Goal: Transaction & Acquisition: Purchase product/service

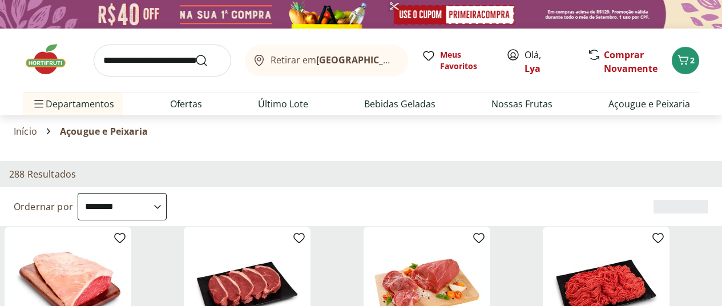
select select "**********"
click at [0, 0] on icon at bounding box center [0, 0] width 0 height 0
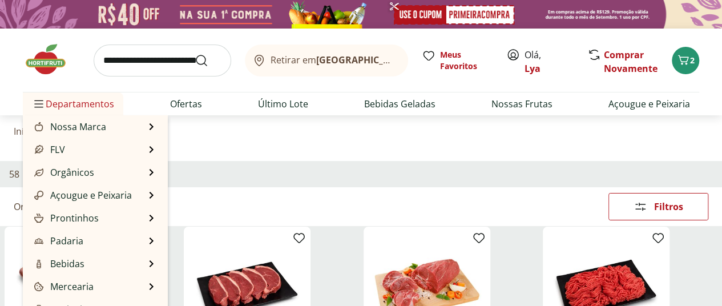
click at [48, 102] on span "Departamentos" at bounding box center [73, 103] width 82 height 27
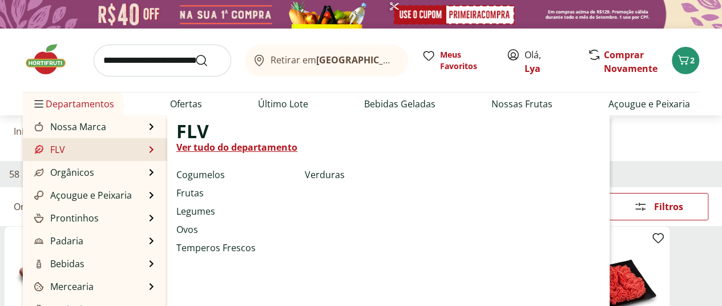
click at [244, 150] on link "Ver tudo do departamento" at bounding box center [236, 147] width 121 height 14
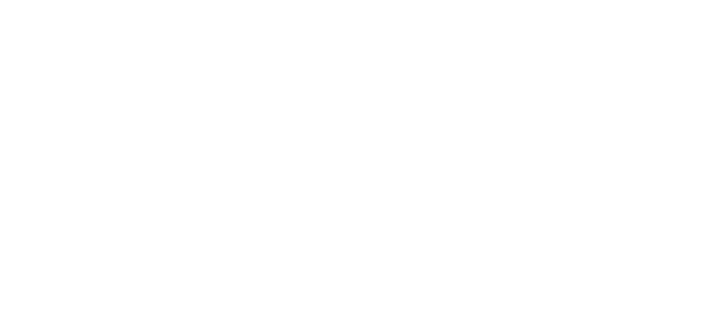
select select "**********"
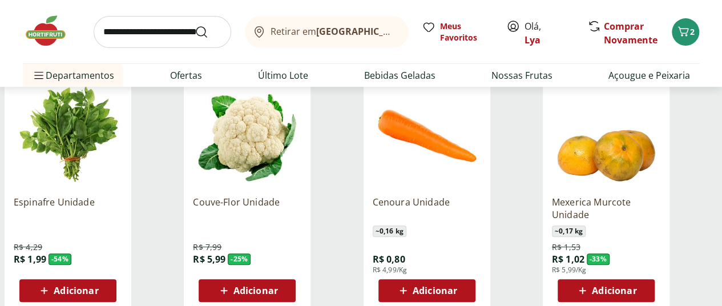
scroll to position [171, 0]
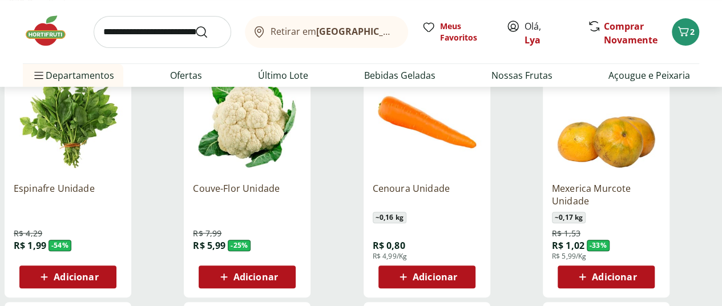
click at [457, 270] on span "Adicionar" at bounding box center [426, 277] width 61 height 14
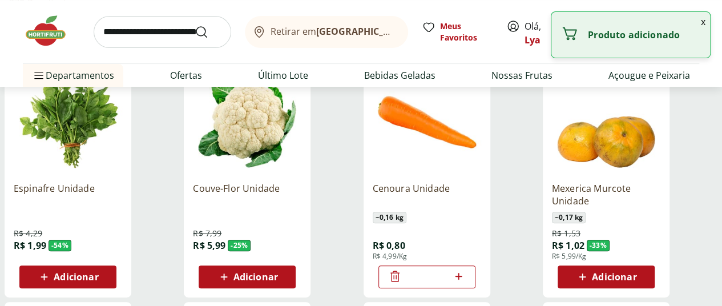
click at [462, 273] on icon at bounding box center [458, 276] width 7 height 7
type input "*"
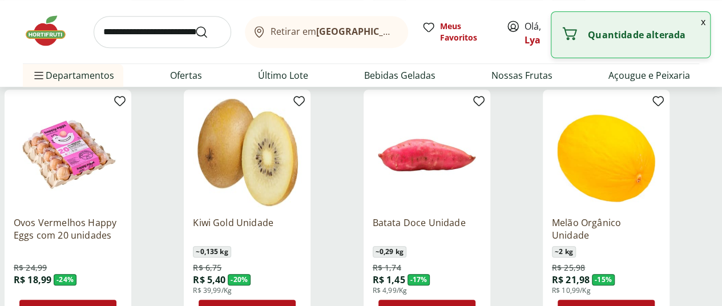
scroll to position [399, 0]
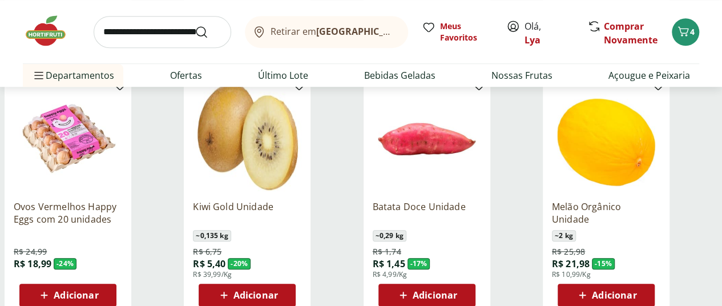
click at [457, 290] on span "Adicionar" at bounding box center [435, 294] width 45 height 9
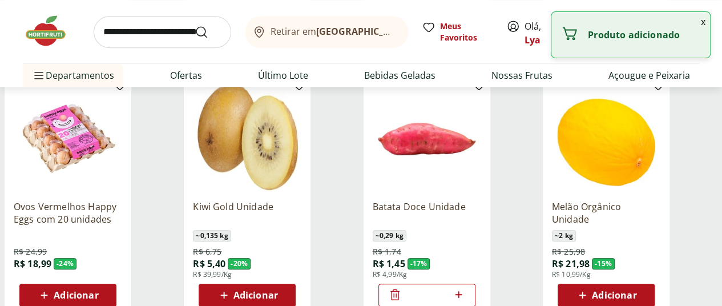
click at [462, 291] on icon at bounding box center [458, 294] width 7 height 7
type input "*"
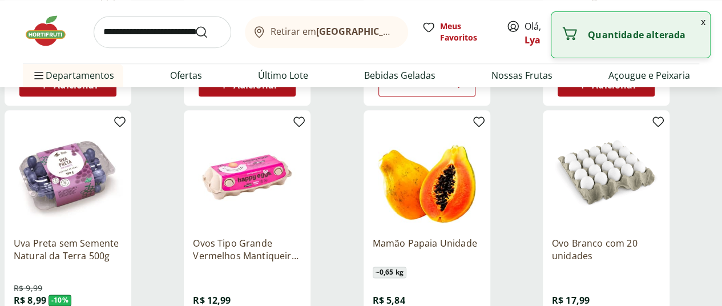
scroll to position [628, 0]
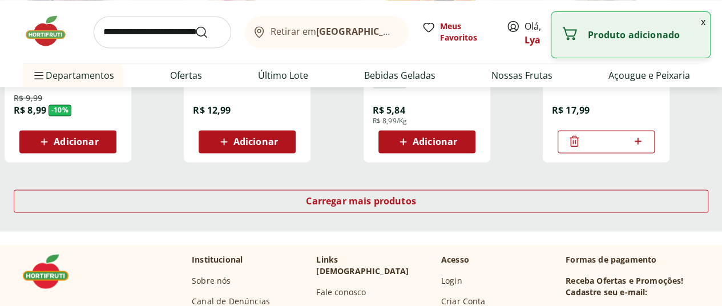
scroll to position [856, 0]
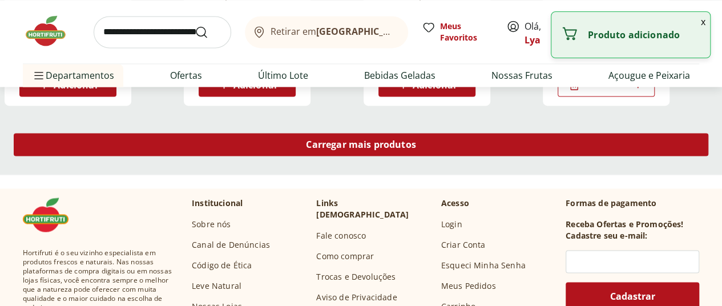
click at [416, 140] on span "Carregar mais produtos" at bounding box center [361, 144] width 110 height 9
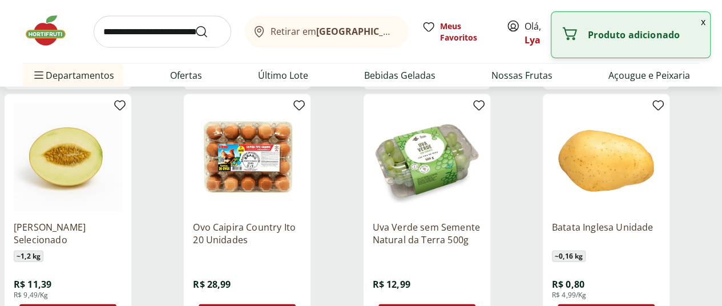
scroll to position [1141, 0]
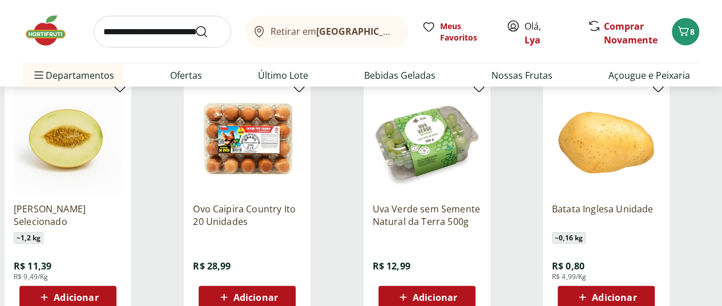
click at [636, 290] on span "Adicionar" at bounding box center [605, 297] width 61 height 14
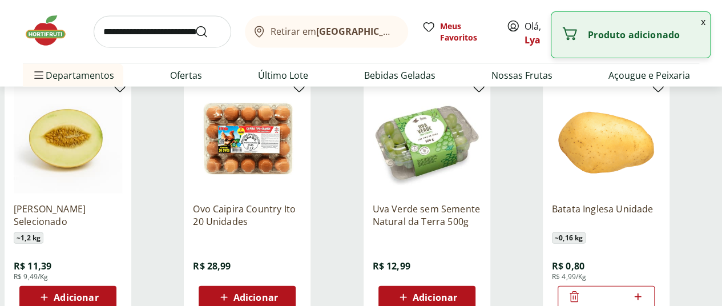
click at [645, 290] on icon at bounding box center [638, 297] width 14 height 14
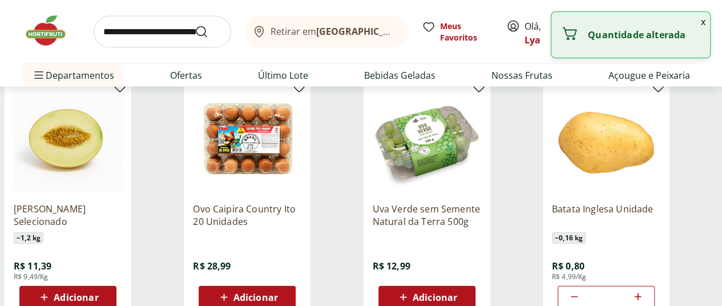
click at [645, 290] on icon at bounding box center [638, 297] width 14 height 14
click at [581, 290] on icon at bounding box center [574, 297] width 14 height 14
type input "*"
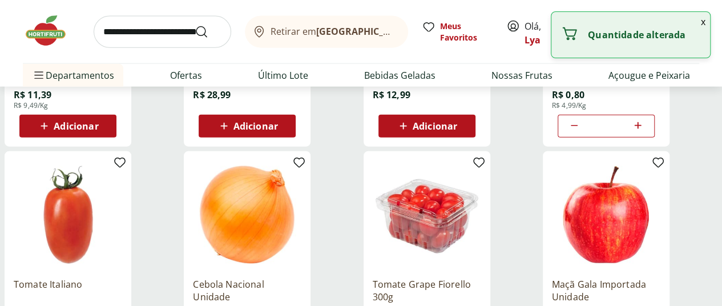
scroll to position [1369, 0]
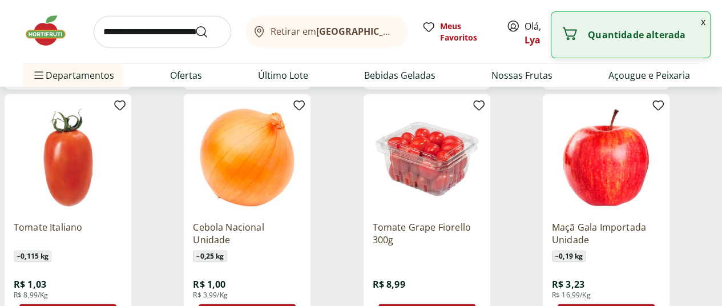
type input "*"
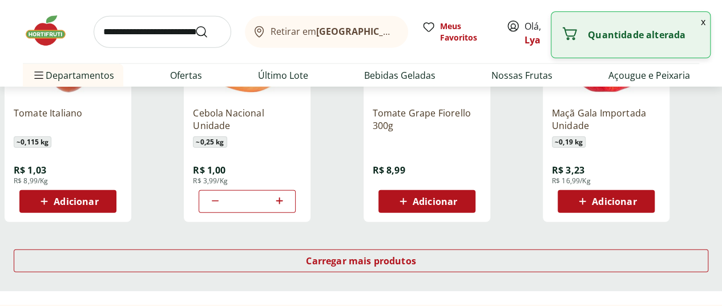
scroll to position [1541, 0]
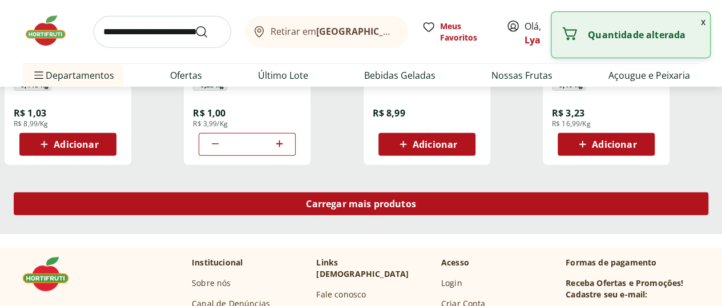
click at [403, 199] on span "Carregar mais produtos" at bounding box center [361, 203] width 110 height 9
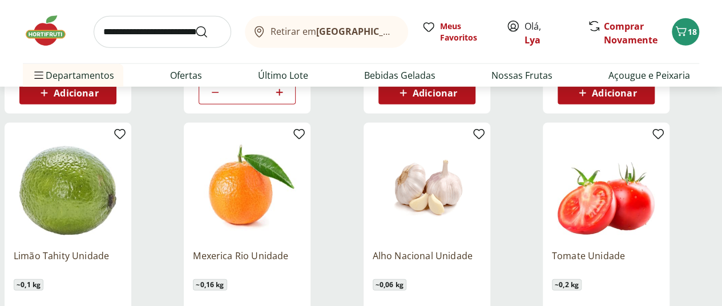
scroll to position [1712, 0]
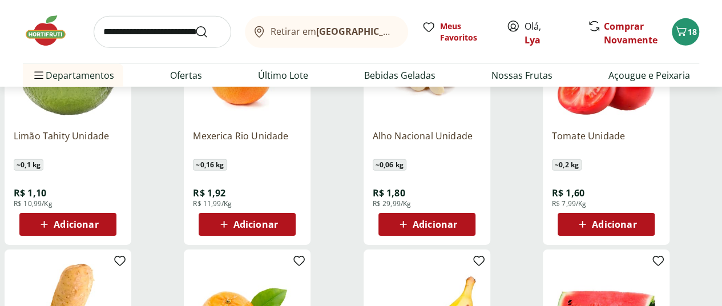
click at [98, 220] on span "Adicionar" at bounding box center [76, 224] width 45 height 9
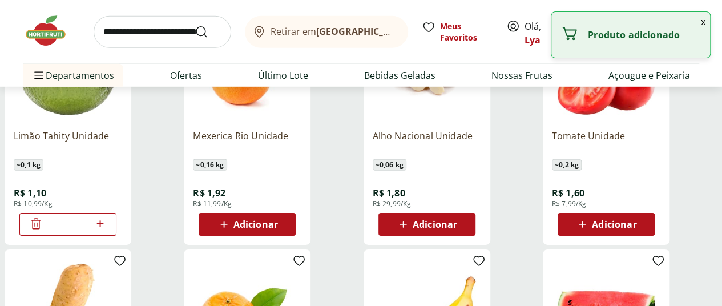
click at [107, 217] on icon at bounding box center [100, 224] width 14 height 14
type input "*"
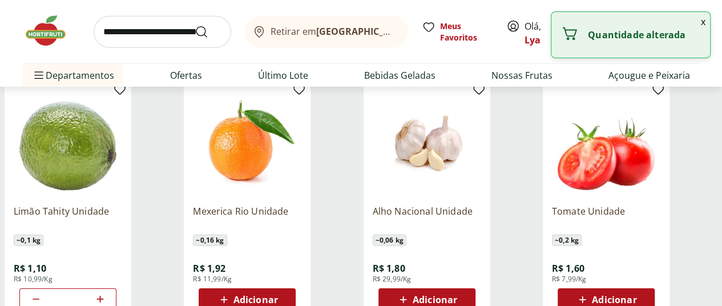
scroll to position [1655, 0]
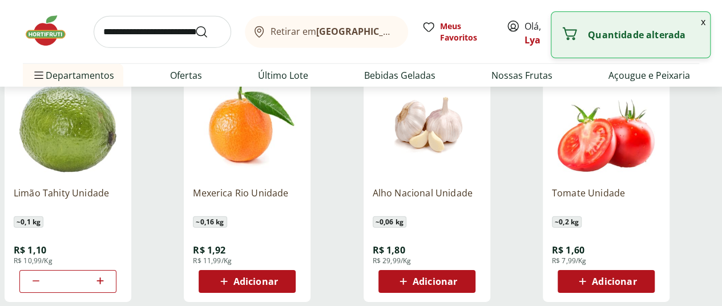
click at [466, 271] on div "Adicionar" at bounding box center [426, 281] width 79 height 21
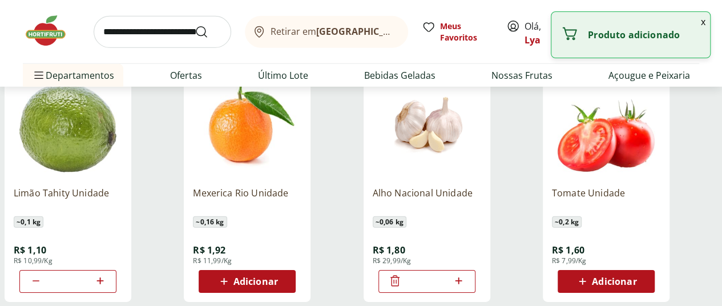
click at [462, 277] on icon at bounding box center [458, 280] width 7 height 7
type input "*"
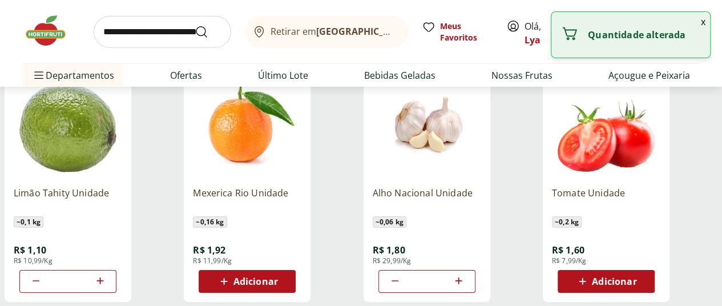
click at [636, 277] on span "Adicionar" at bounding box center [614, 281] width 45 height 9
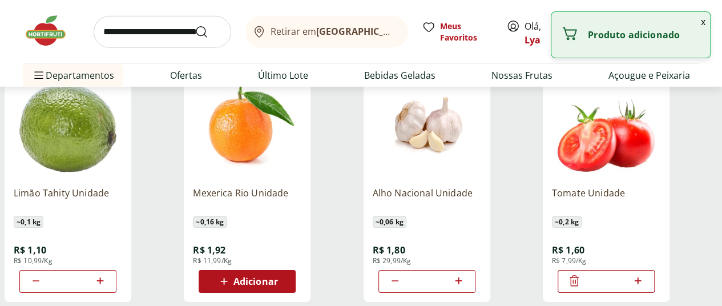
click at [645, 274] on icon at bounding box center [638, 281] width 14 height 14
type input "*"
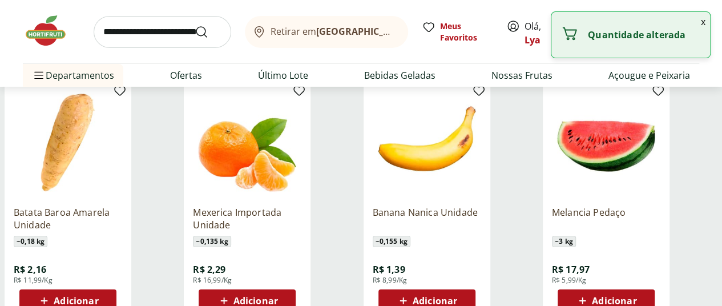
scroll to position [1883, 0]
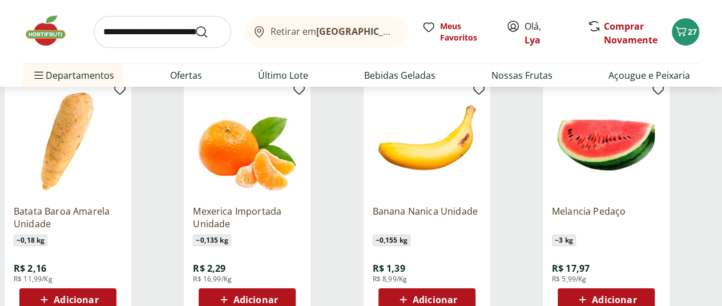
click at [457, 295] on span "Adicionar" at bounding box center [435, 299] width 45 height 9
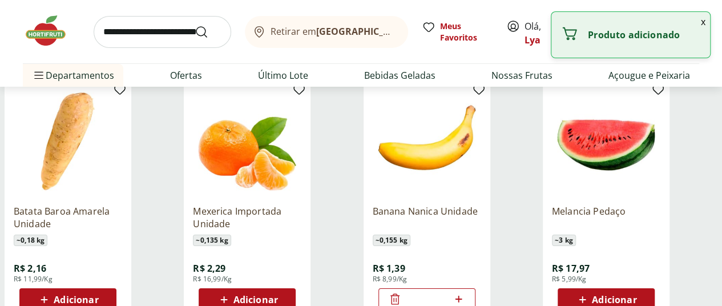
click at [462, 296] on icon at bounding box center [458, 299] width 7 height 7
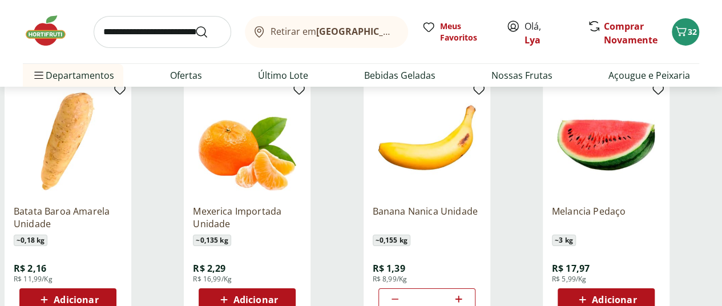
click at [462, 296] on icon at bounding box center [458, 299] width 7 height 7
type input "*"
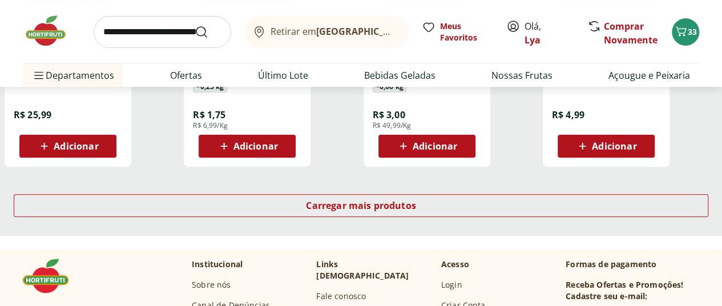
scroll to position [2340, 0]
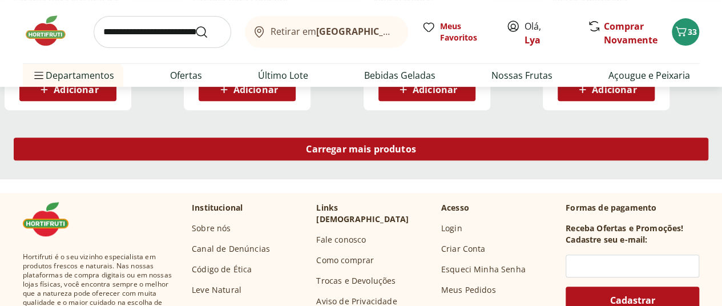
click at [416, 144] on span "Carregar mais produtos" at bounding box center [361, 148] width 110 height 9
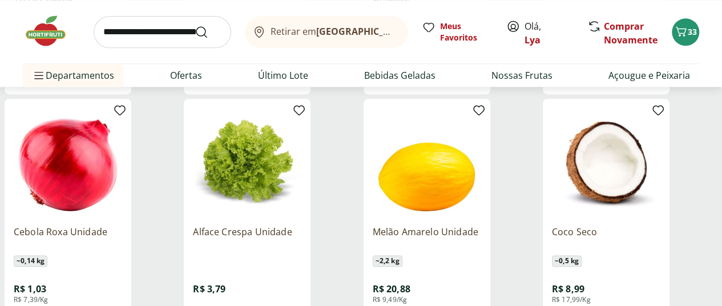
scroll to position [2910, 0]
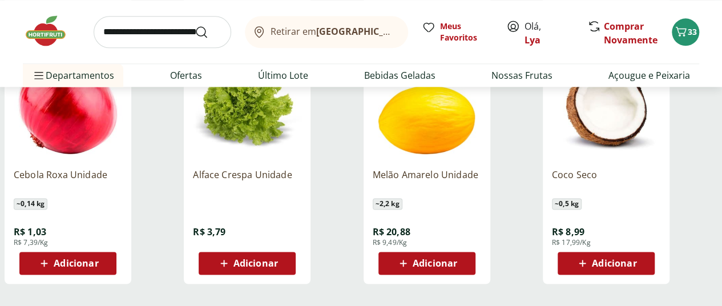
click at [278, 258] on span "Adicionar" at bounding box center [255, 262] width 45 height 9
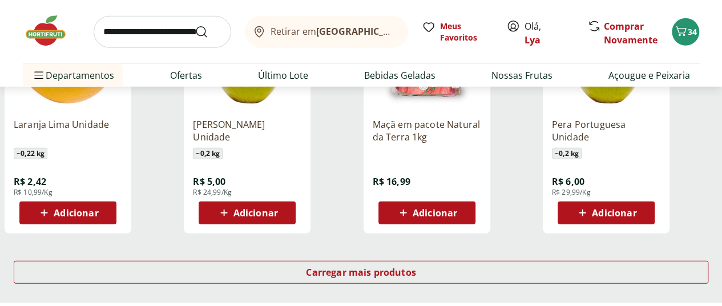
scroll to position [3766, 0]
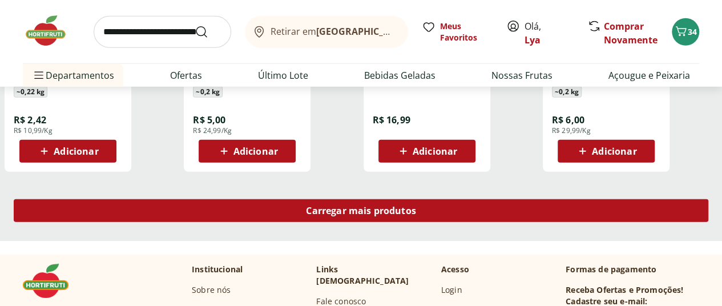
click at [445, 199] on div "Carregar mais produtos" at bounding box center [361, 210] width 694 height 23
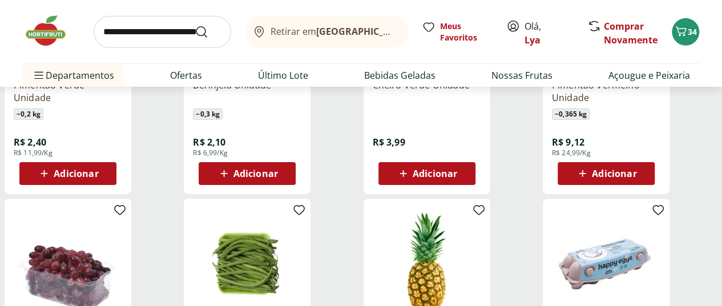
scroll to position [3994, 0]
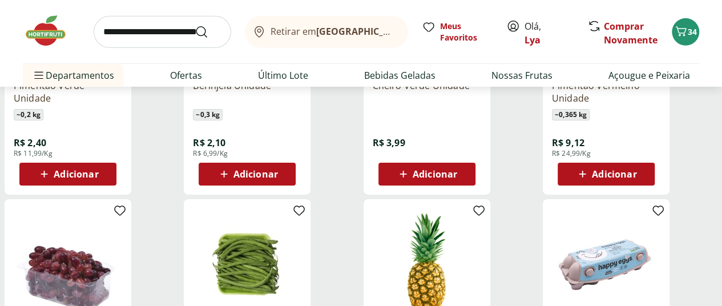
click at [278, 169] on span "Adicionar" at bounding box center [255, 173] width 45 height 9
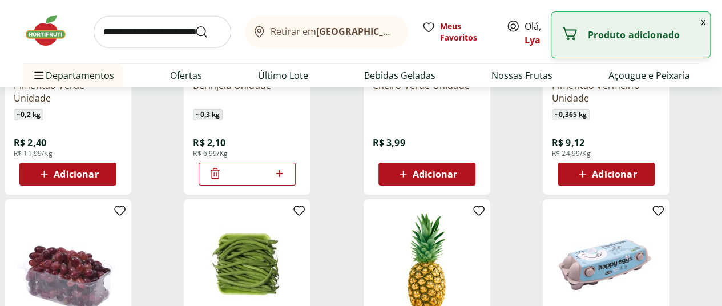
click at [282, 170] on icon at bounding box center [279, 173] width 7 height 7
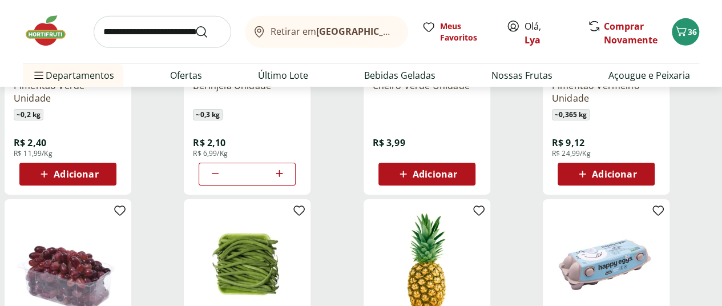
click at [222, 167] on icon at bounding box center [215, 174] width 14 height 14
type input "*"
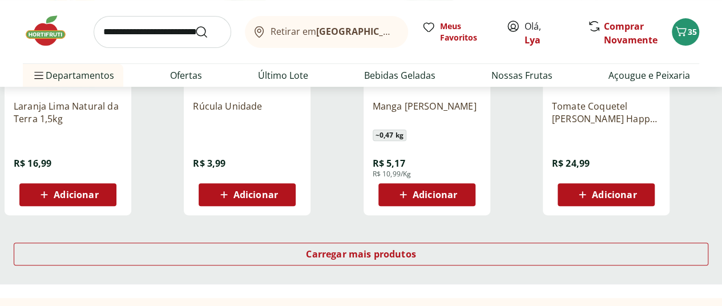
scroll to position [4508, 0]
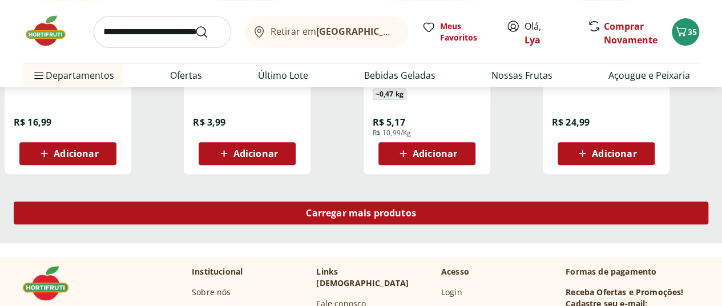
click at [416, 208] on span "Carregar mais produtos" at bounding box center [361, 212] width 110 height 9
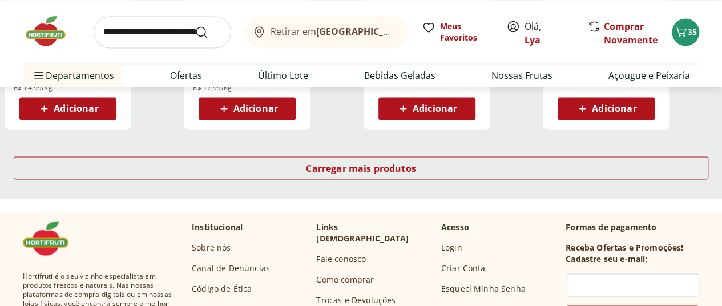
scroll to position [5307, 0]
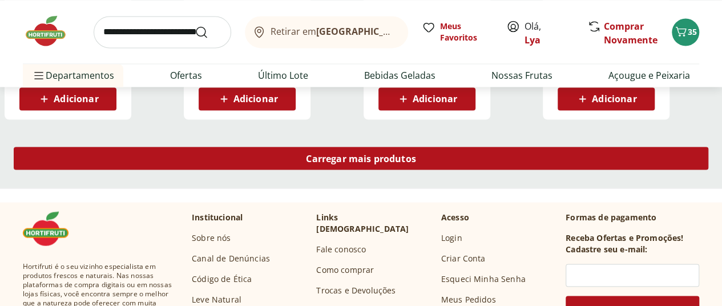
click at [432, 147] on div "Carregar mais produtos" at bounding box center [361, 158] width 694 height 23
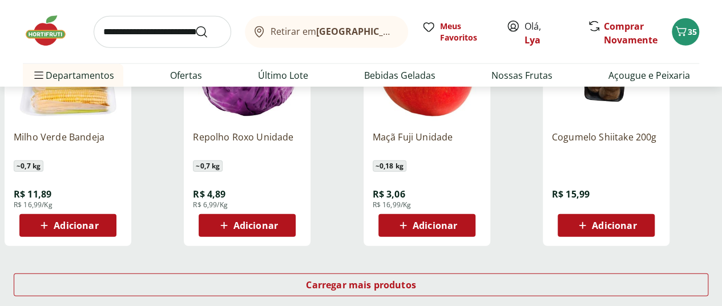
scroll to position [5992, 0]
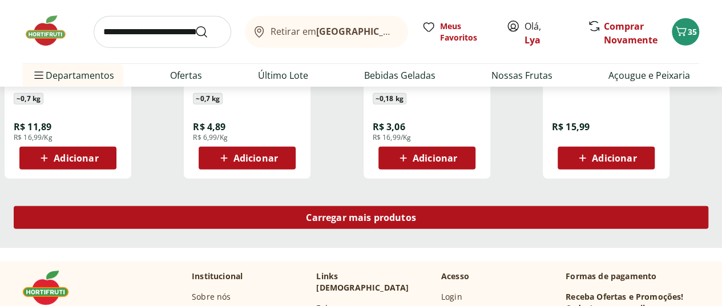
click at [415, 213] on span "Carregar mais produtos" at bounding box center [361, 217] width 110 height 9
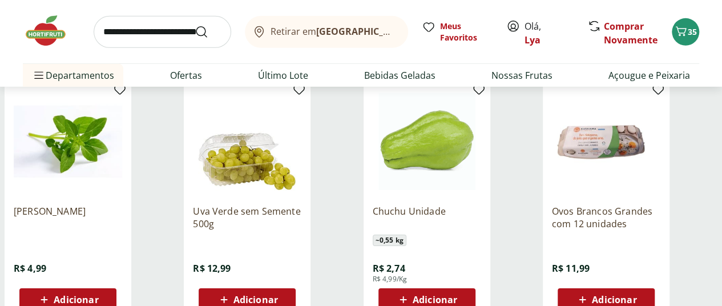
scroll to position [6106, 0]
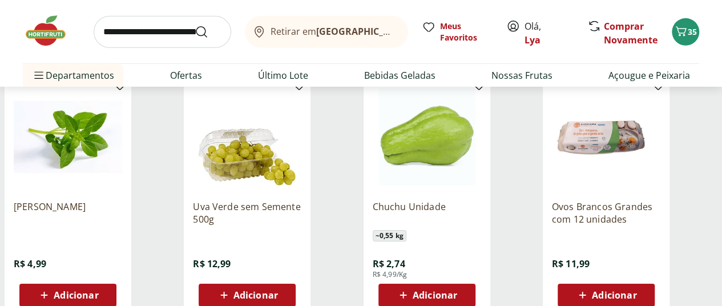
click at [457, 290] on span "Adicionar" at bounding box center [435, 294] width 45 height 9
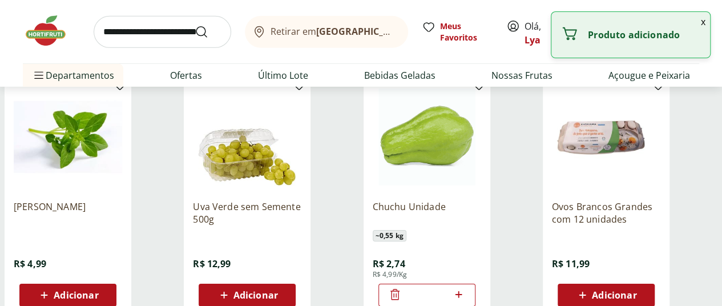
click at [466, 288] on icon at bounding box center [458, 295] width 14 height 14
type input "*"
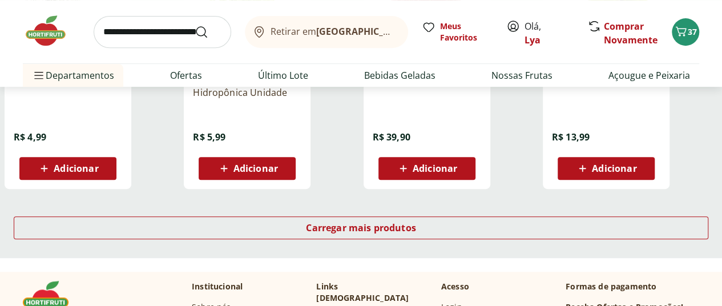
scroll to position [6733, 0]
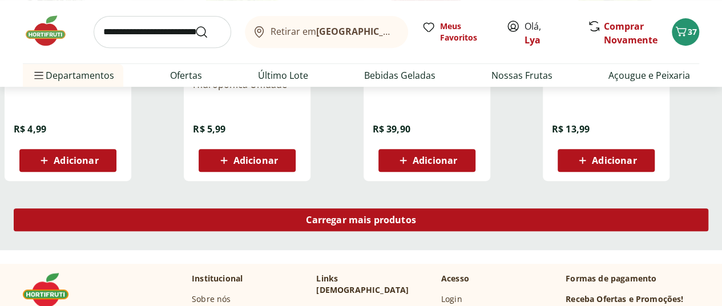
click at [416, 215] on span "Carregar mais produtos" at bounding box center [361, 219] width 110 height 9
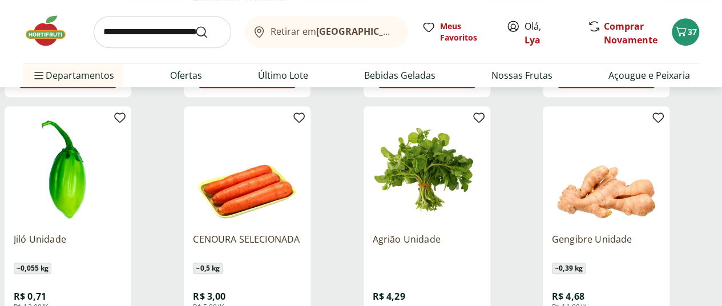
scroll to position [6847, 0]
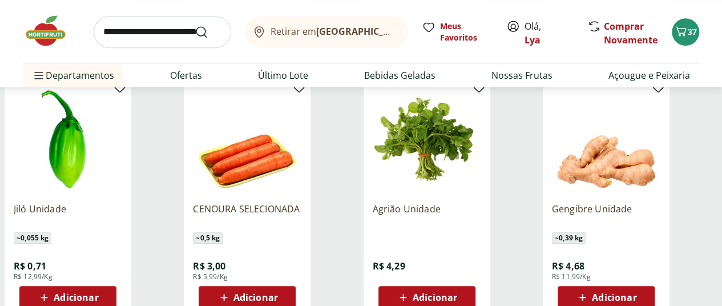
click at [98, 293] on span "Adicionar" at bounding box center [76, 297] width 45 height 9
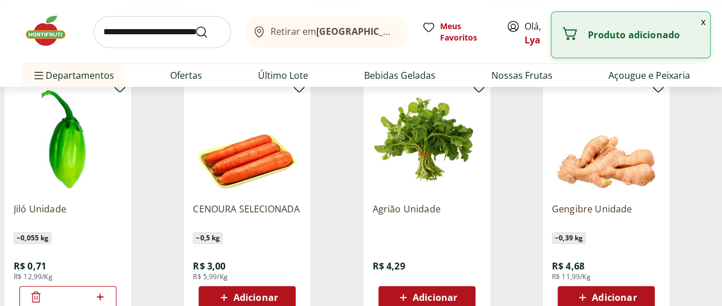
click at [103, 293] on icon at bounding box center [99, 296] width 7 height 7
type input "*"
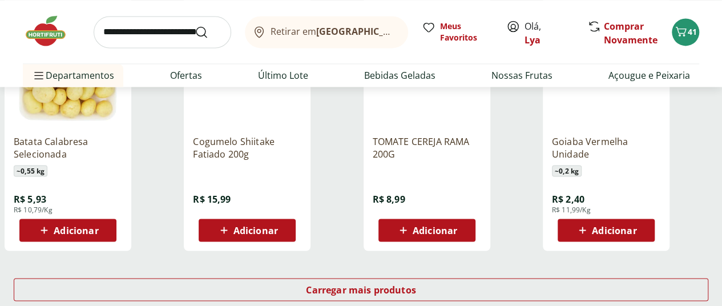
scroll to position [7418, 0]
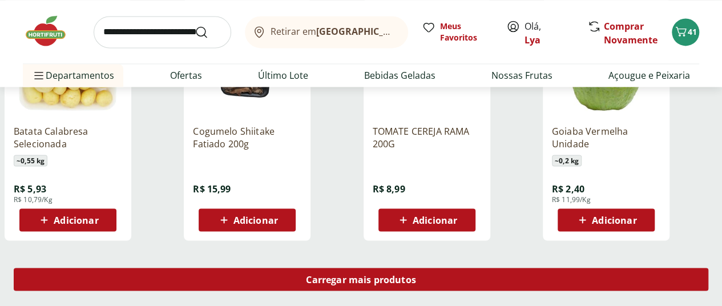
click at [409, 274] on span "Carregar mais produtos" at bounding box center [361, 278] width 110 height 9
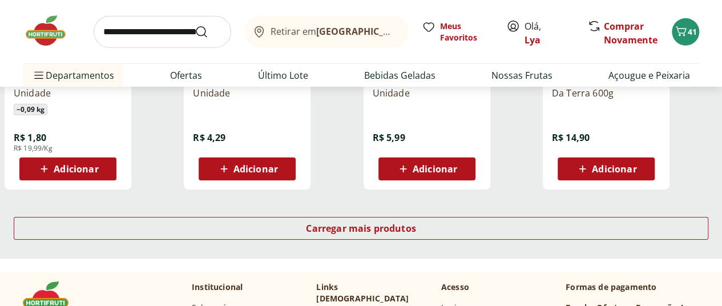
scroll to position [8217, 0]
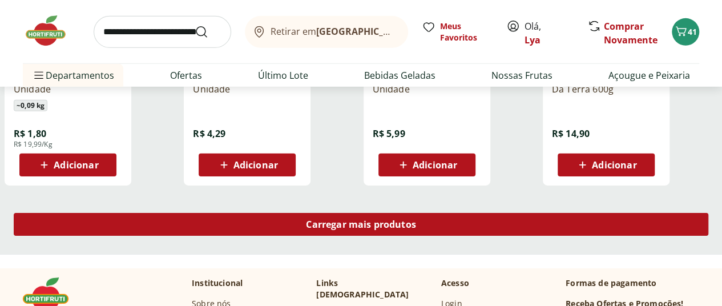
click at [419, 213] on div "Carregar mais produtos" at bounding box center [361, 224] width 694 height 23
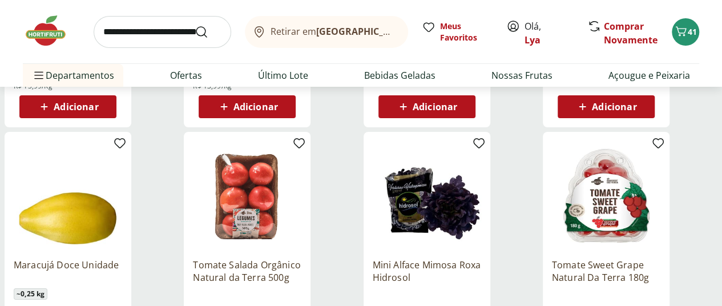
scroll to position [8445, 0]
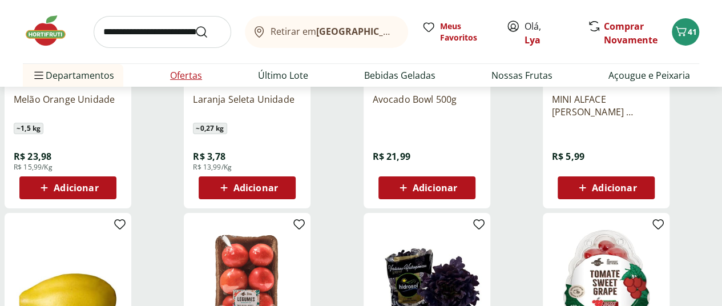
click at [180, 74] on link "Ofertas" at bounding box center [186, 75] width 32 height 14
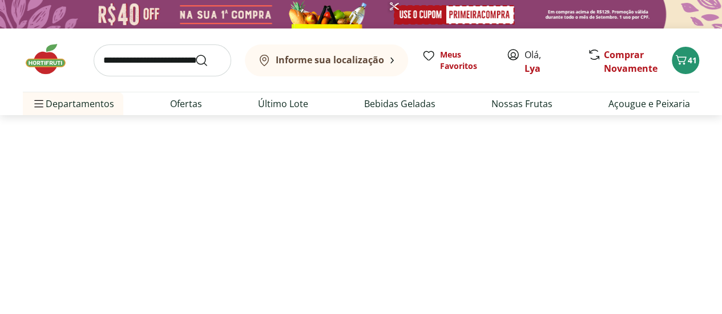
select select "**********"
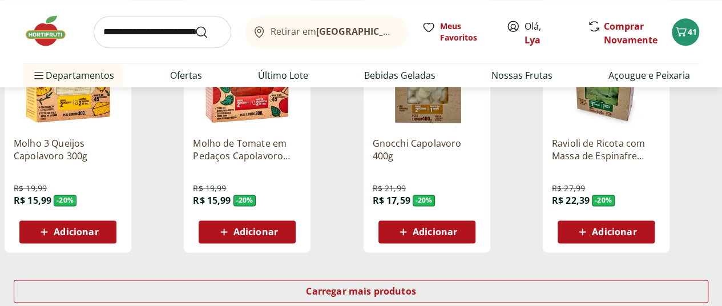
scroll to position [799, 0]
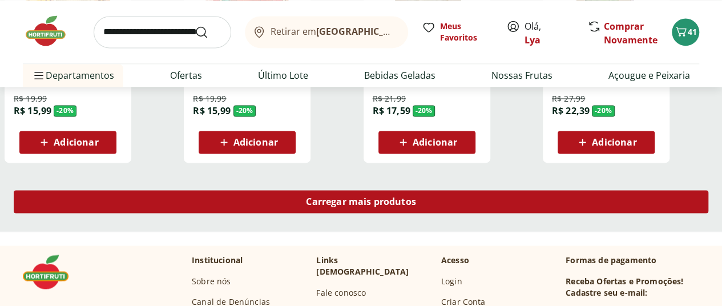
click at [416, 197] on span "Carregar mais produtos" at bounding box center [361, 201] width 110 height 9
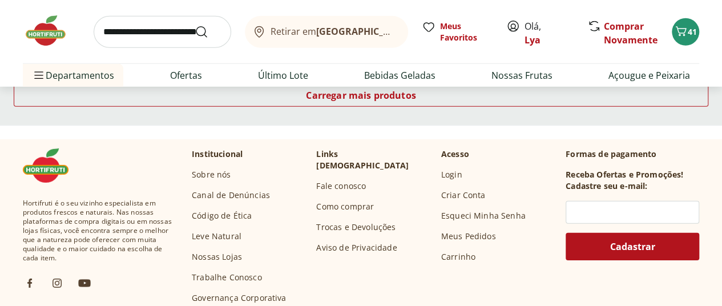
scroll to position [1541, 0]
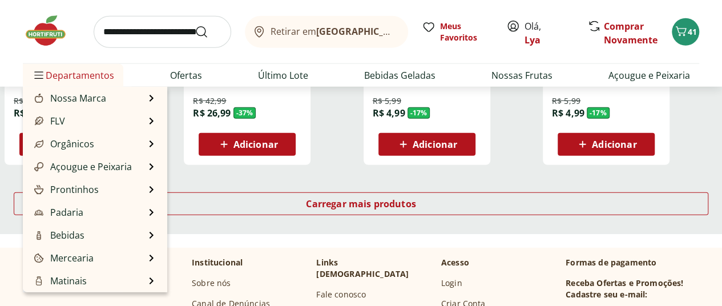
click at [80, 78] on span "Departamentos" at bounding box center [73, 75] width 82 height 27
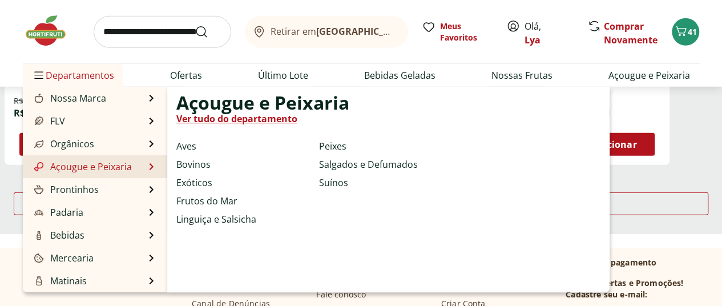
click at [140, 165] on li "Açougue e Peixaria Açougue e Peixaria Ver tudo do departamento Aves Bovinos Exó…" at bounding box center [95, 166] width 144 height 23
click at [242, 119] on link "Ver tudo do departamento" at bounding box center [236, 119] width 121 height 14
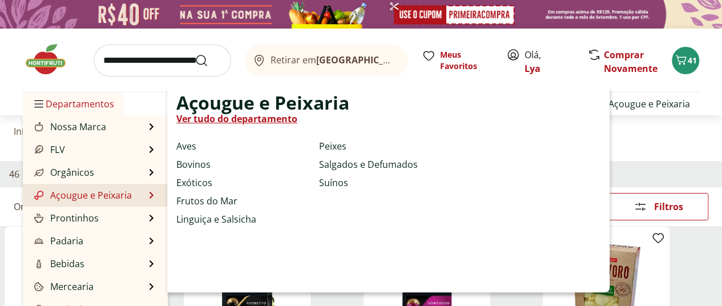
select select "**********"
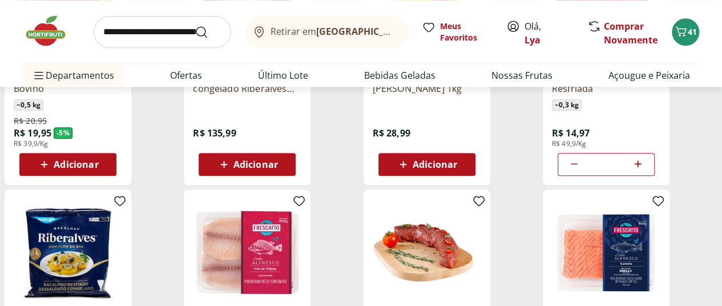
scroll to position [514, 0]
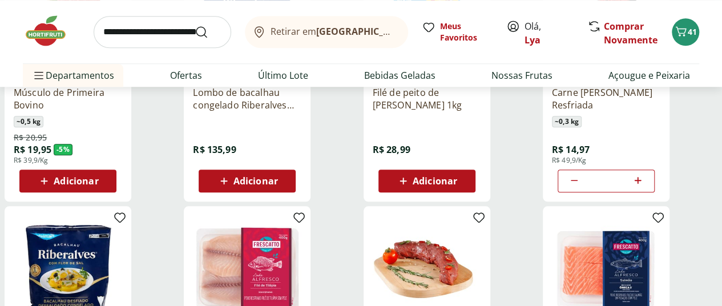
click at [641, 177] on icon at bounding box center [638, 180] width 7 height 7
type input "*"
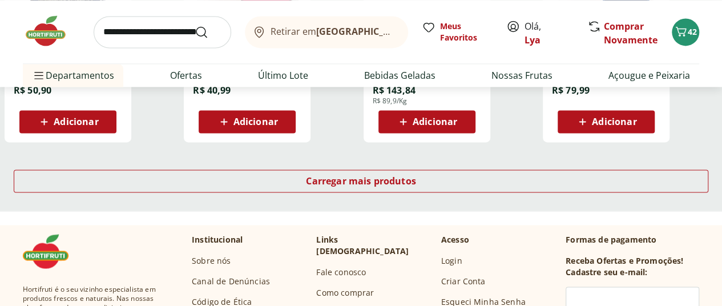
scroll to position [856, 0]
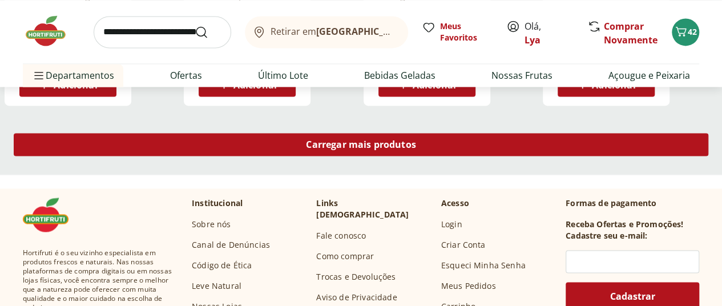
click at [416, 140] on span "Carregar mais produtos" at bounding box center [361, 144] width 110 height 9
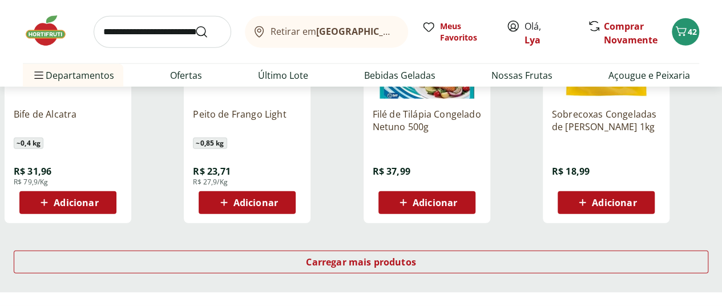
scroll to position [1484, 0]
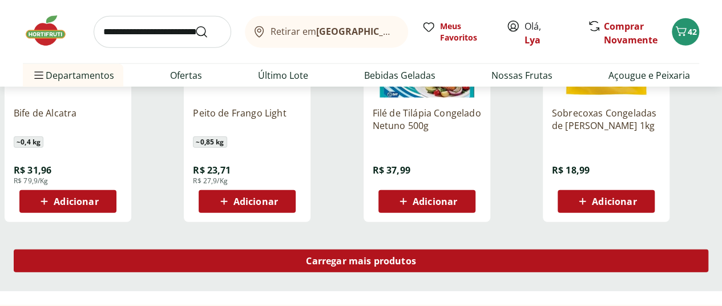
click at [464, 249] on div "Carregar mais produtos" at bounding box center [361, 260] width 694 height 23
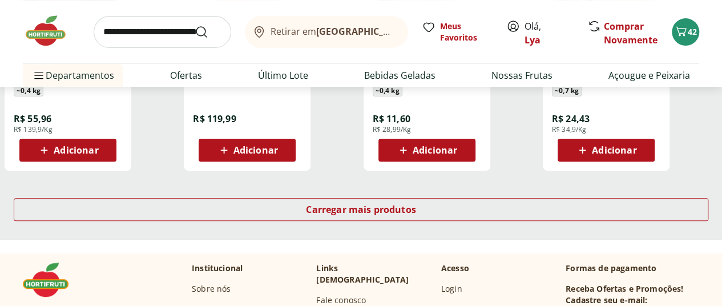
scroll to position [2282, 0]
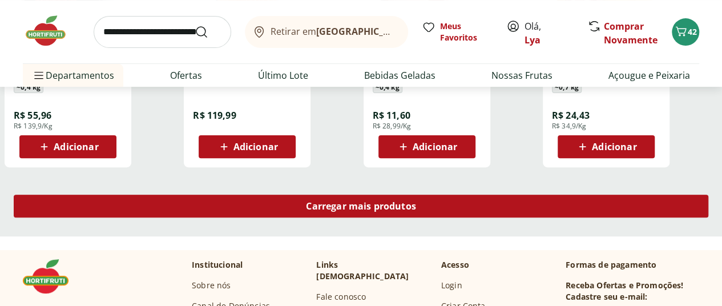
click at [416, 201] on span "Carregar mais produtos" at bounding box center [361, 205] width 110 height 9
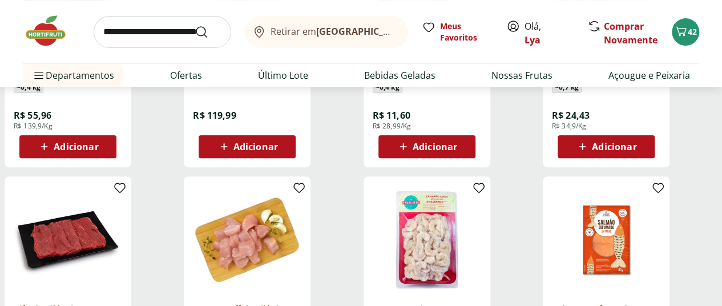
click at [184, 30] on input "search" at bounding box center [163, 32] width 138 height 32
type input "*****"
click at [195, 25] on button "Submit Search" at bounding box center [208, 32] width 27 height 14
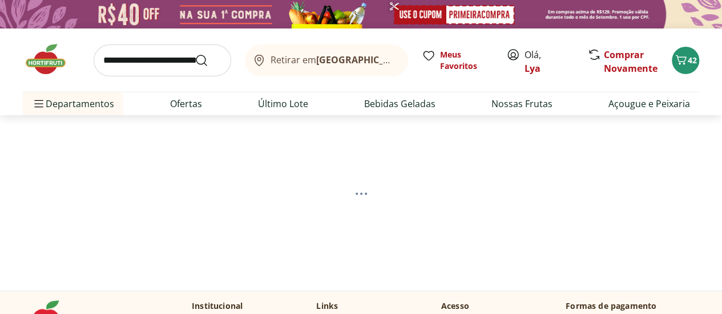
select select "**********"
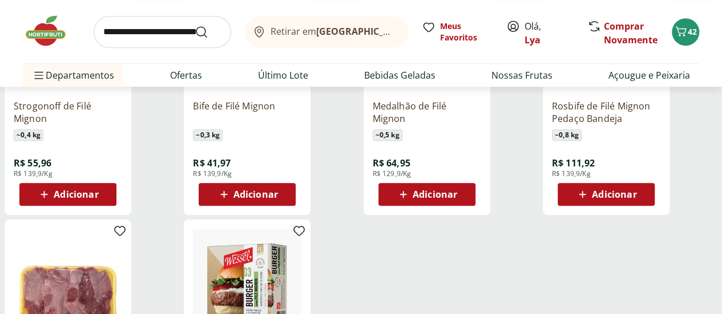
scroll to position [399, 0]
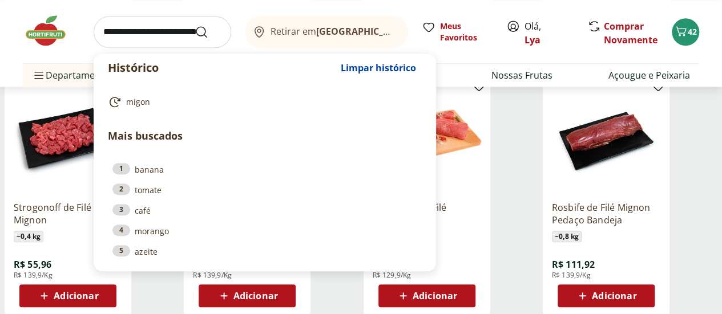
click at [167, 31] on input "search" at bounding box center [163, 32] width 138 height 32
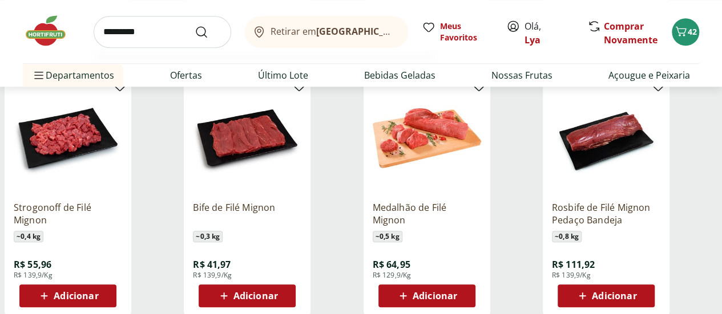
type input "*********"
click at [195, 25] on button "Submit Search" at bounding box center [208, 32] width 27 height 14
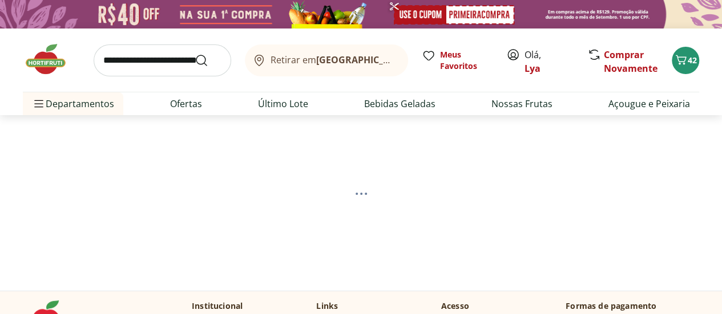
select select "**********"
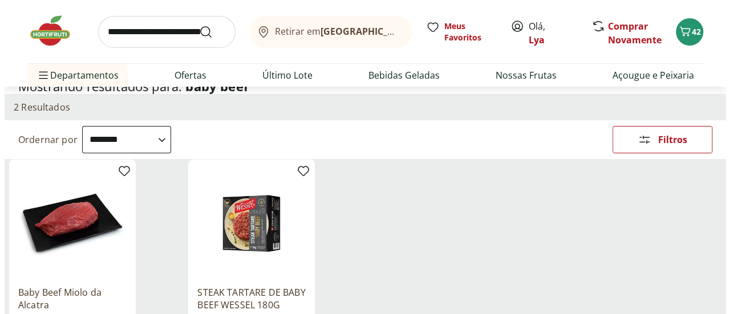
scroll to position [57, 0]
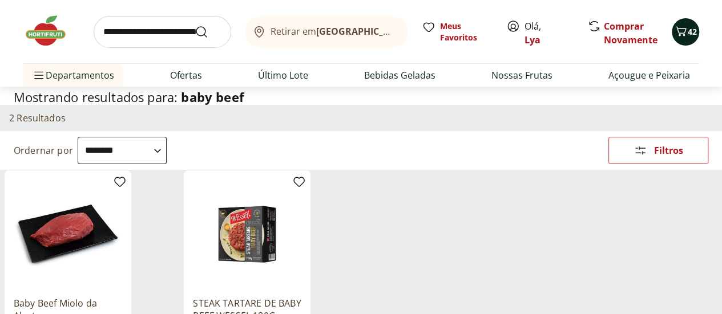
click at [693, 29] on span "42" at bounding box center [692, 31] width 9 height 11
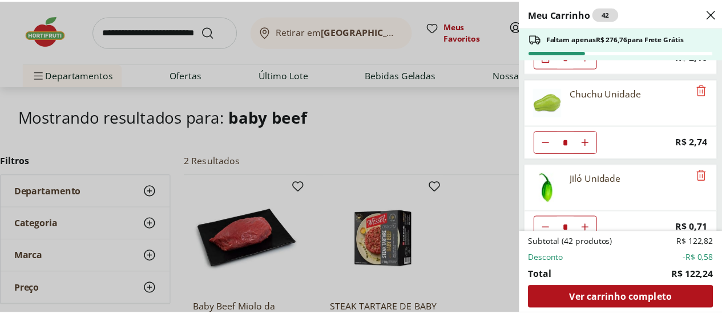
scroll to position [1098, 0]
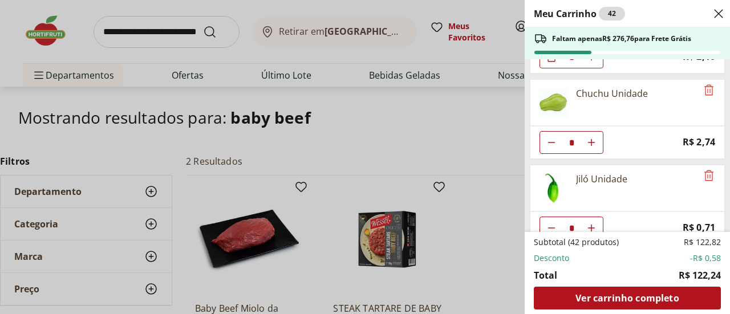
click at [394, 139] on div "Meu Carrinho 42 Faltam apenas R$ 276,76 para Frete Grátis Carne Moída Bovina Re…" at bounding box center [365, 157] width 730 height 314
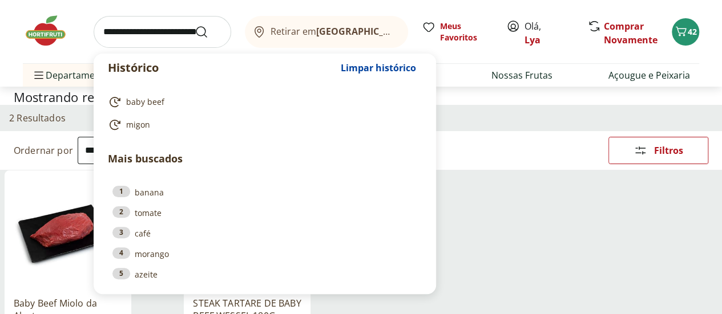
click at [159, 25] on input "search" at bounding box center [163, 32] width 138 height 32
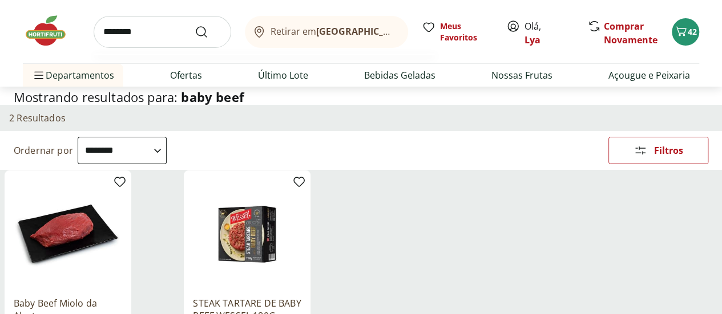
type input "********"
click at [195, 25] on button "Submit Search" at bounding box center [208, 32] width 27 height 14
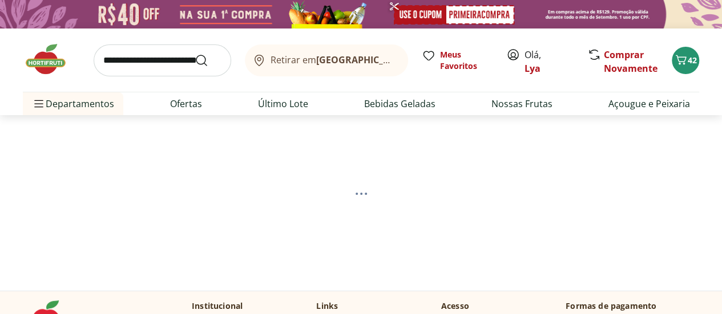
select select "**********"
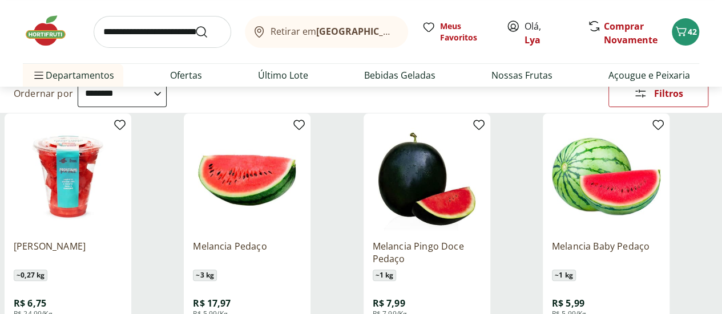
scroll to position [171, 0]
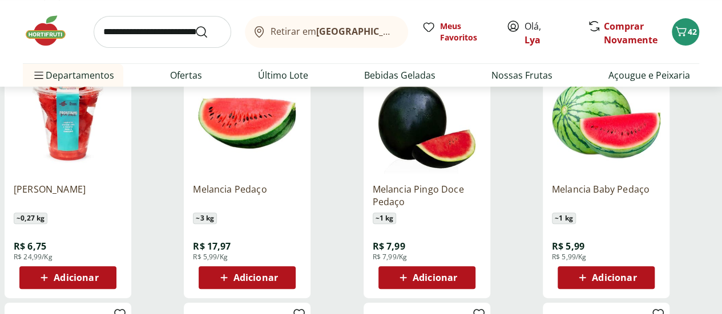
click at [98, 277] on span "Adicionar" at bounding box center [76, 277] width 45 height 9
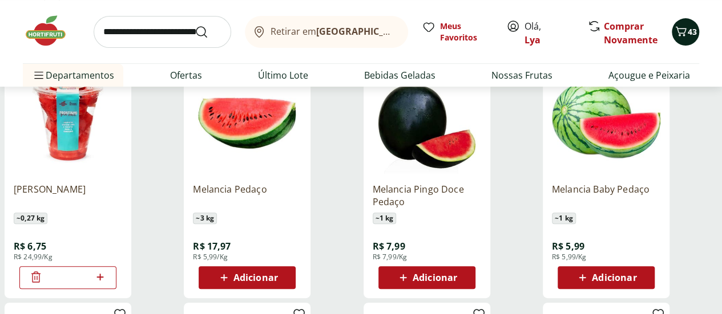
click at [686, 33] on icon "Carrinho" at bounding box center [681, 32] width 14 height 14
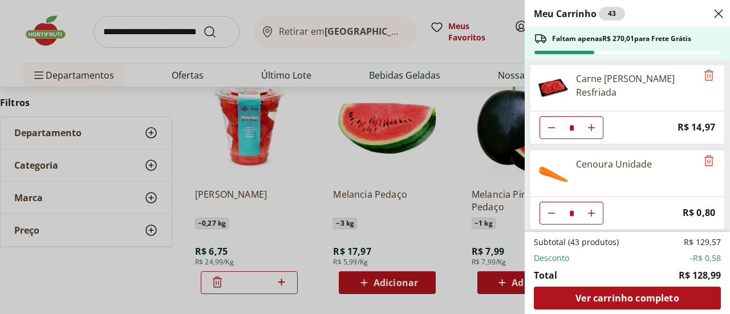
click at [721, 14] on icon "Close" at bounding box center [719, 14] width 14 height 14
